Goal: Navigation & Orientation: Understand site structure

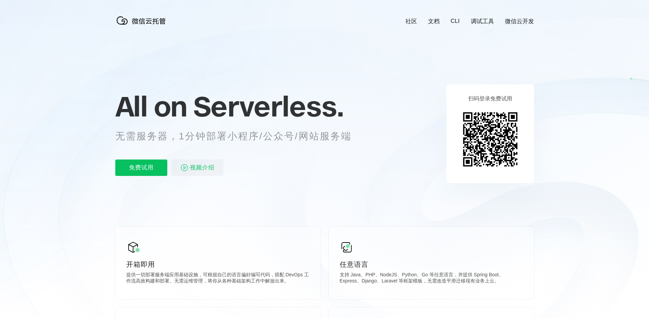
click at [295, 167] on div "免费试用 视频介绍" at bounding box center [241, 168] width 253 height 16
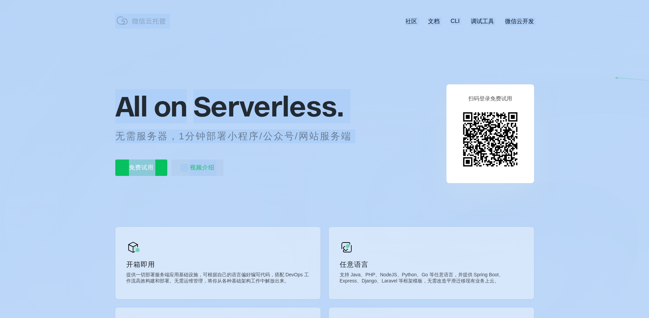
drag, startPoint x: 0, startPoint y: 0, endPoint x: 57, endPoint y: 81, distance: 99.3
click at [57, 81] on icon at bounding box center [324, 184] width 657 height 369
drag, startPoint x: 57, startPoint y: 81, endPoint x: 291, endPoint y: 187, distance: 256.8
click at [291, 187] on icon at bounding box center [324, 184] width 657 height 369
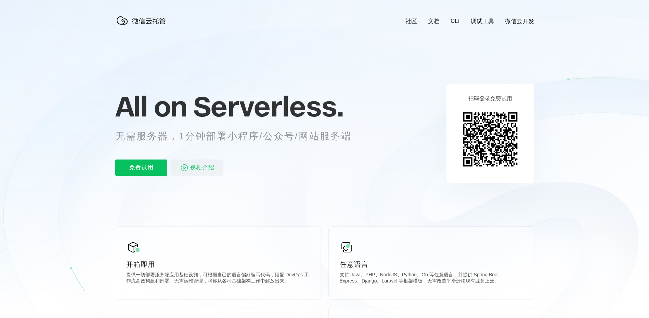
click at [291, 187] on icon at bounding box center [324, 184] width 657 height 369
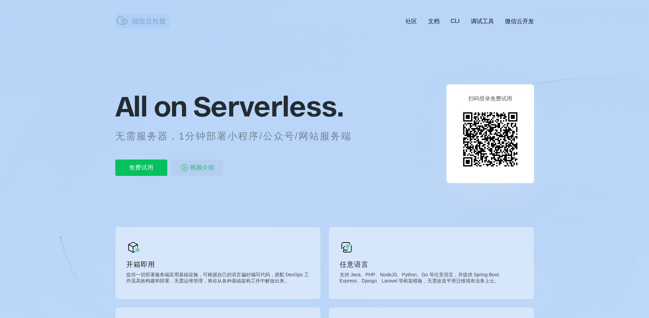
drag, startPoint x: 291, startPoint y: 187, endPoint x: 88, endPoint y: 79, distance: 230.5
click at [88, 79] on icon at bounding box center [324, 184] width 657 height 369
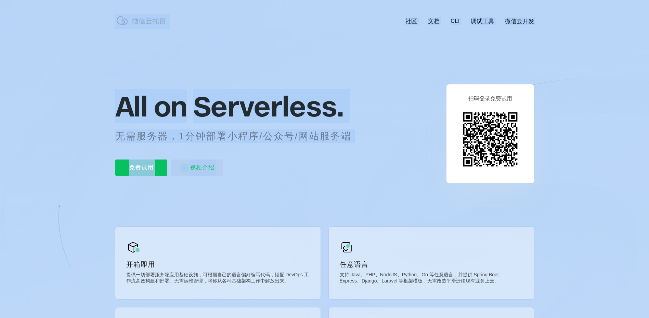
drag, startPoint x: 88, startPoint y: 79, endPoint x: 266, endPoint y: 183, distance: 206.2
click at [266, 183] on icon at bounding box center [324, 184] width 657 height 369
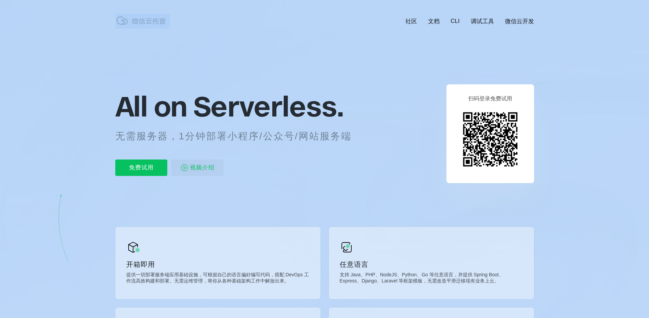
click at [266, 183] on div "All on Serverless. 无需服务器，1分钟部署小程序/公众号/网站服务端 免费试用 视频介绍" at bounding box center [241, 133] width 253 height 99
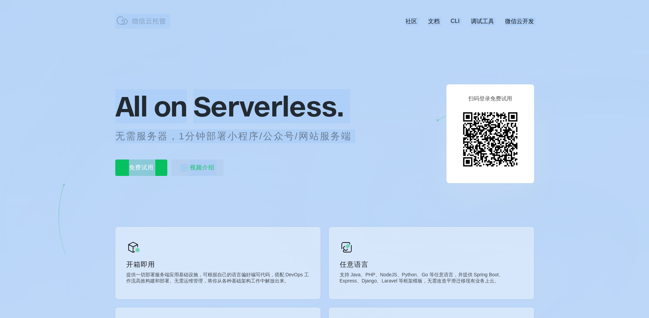
drag, startPoint x: 266, startPoint y: 183, endPoint x: 91, endPoint y: 95, distance: 195.5
click at [91, 95] on icon at bounding box center [324, 184] width 657 height 369
drag, startPoint x: 91, startPoint y: 95, endPoint x: 298, endPoint y: 184, distance: 224.4
click at [298, 184] on icon at bounding box center [324, 184] width 657 height 369
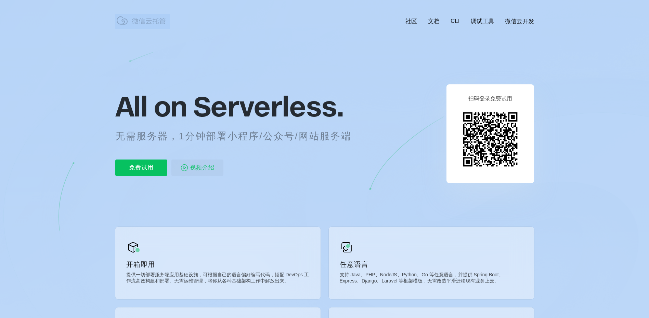
click at [298, 184] on icon at bounding box center [324, 184] width 657 height 369
drag, startPoint x: 298, startPoint y: 184, endPoint x: 90, endPoint y: 85, distance: 229.5
click at [90, 86] on icon at bounding box center [324, 184] width 657 height 369
click at [90, 85] on icon at bounding box center [324, 184] width 657 height 369
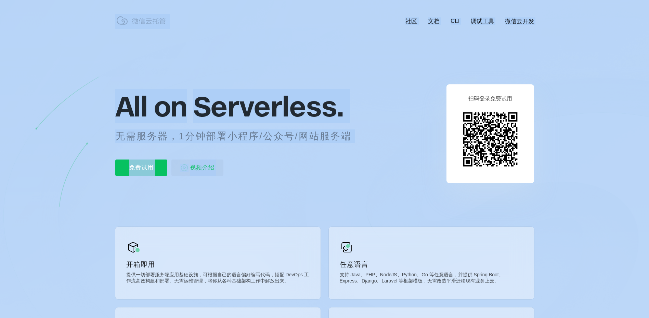
drag, startPoint x: 90, startPoint y: 85, endPoint x: 274, endPoint y: 176, distance: 204.5
drag, startPoint x: 274, startPoint y: 176, endPoint x: 93, endPoint y: 86, distance: 202.0
click at [92, 86] on icon at bounding box center [324, 184] width 657 height 369
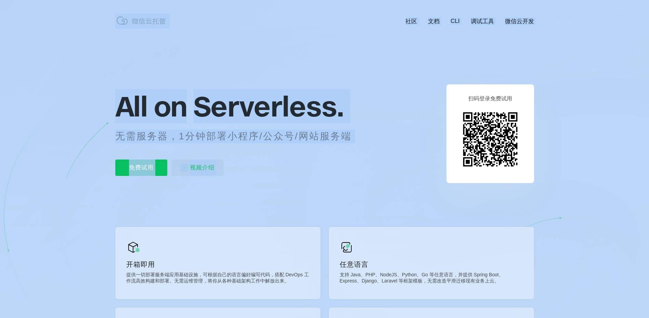
drag, startPoint x: 92, startPoint y: 86, endPoint x: 285, endPoint y: 176, distance: 213.7
click at [338, 51] on icon at bounding box center [324, 184] width 657 height 369
